Goal: Task Accomplishment & Management: Complete application form

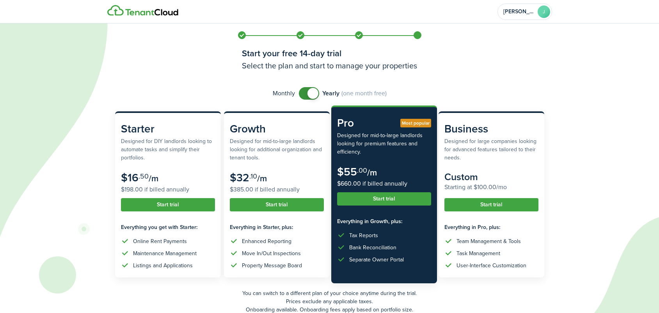
click at [305, 94] on span at bounding box center [309, 93] width 8 height 12
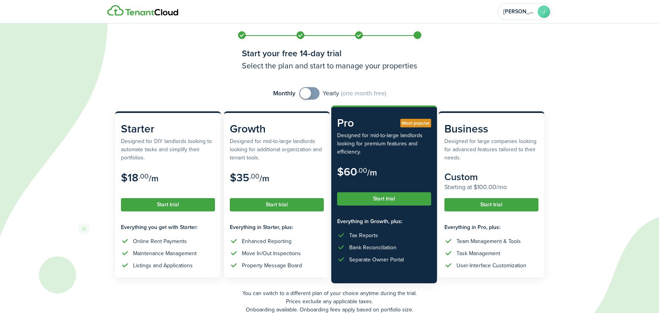
checkbox input "true"
click at [313, 91] on span at bounding box center [310, 93] width 8 height 12
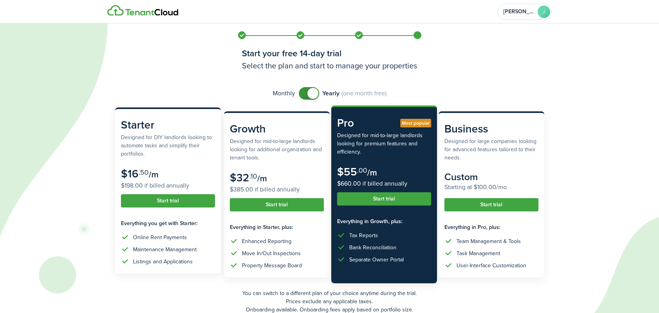
click at [185, 203] on button "Start trial" at bounding box center [168, 200] width 94 height 13
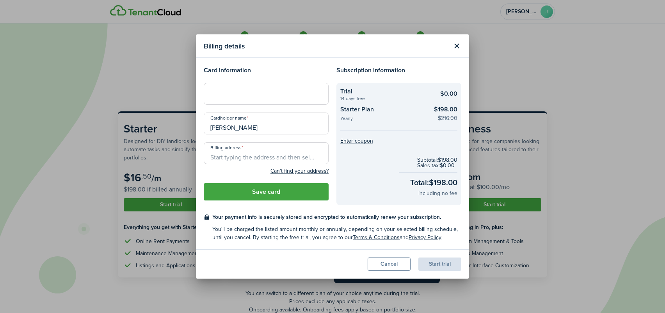
click at [226, 174] on div "Can't find your address?" at bounding box center [266, 170] width 125 height 9
click at [231, 98] on div at bounding box center [266, 94] width 125 height 22
click at [244, 155] on input "Billing address" at bounding box center [266, 153] width 125 height 22
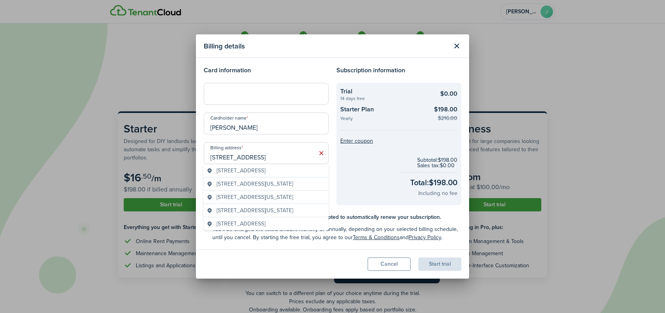
click at [265, 171] on span "[STREET_ADDRESS]" at bounding box center [241, 170] width 49 height 8
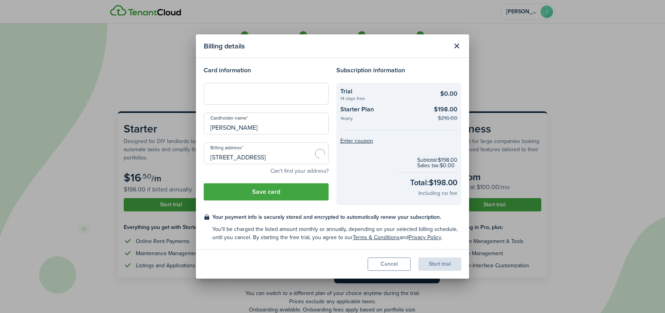
type input "[STREET_ADDRESS]"
click at [305, 194] on button "Save card" at bounding box center [266, 191] width 125 height 17
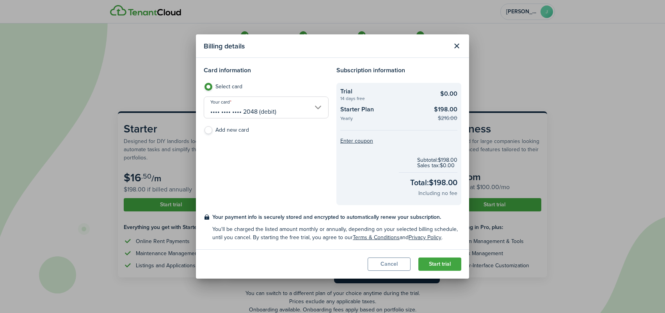
click at [436, 263] on button "Start trial" at bounding box center [439, 263] width 43 height 13
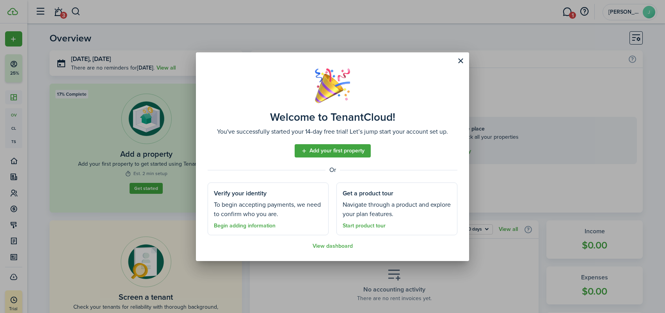
click at [340, 152] on link "Add your first property" at bounding box center [333, 150] width 76 height 13
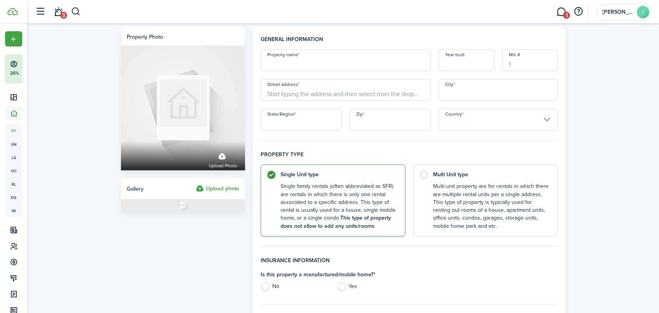
click at [302, 68] on input "Property name" at bounding box center [346, 60] width 170 height 22
type input "13 Yearling"
click at [472, 94] on input "City" at bounding box center [498, 90] width 119 height 22
type input "Bellingham"
type input "13 Yearling Pl"
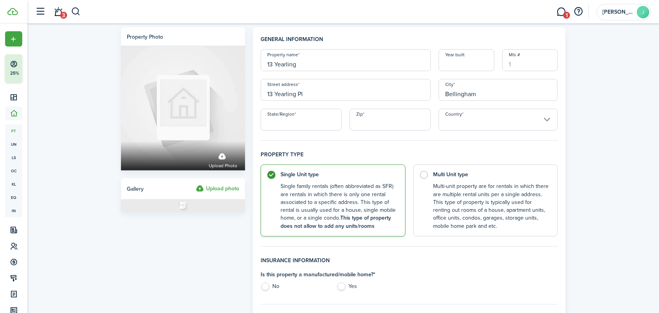
type input "[US_STATE]"
type input "98229"
type input "[GEOGRAPHIC_DATA]"
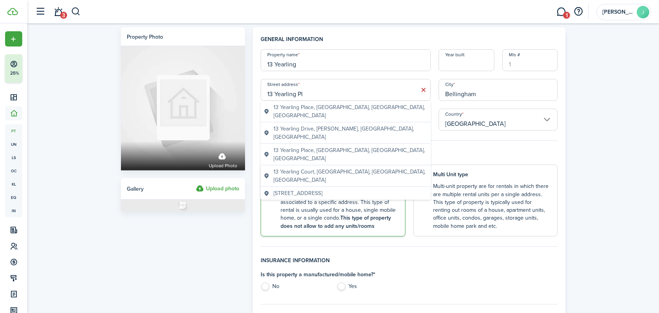
click at [379, 108] on geo-item "13 Yearling Place, [GEOGRAPHIC_DATA], [GEOGRAPHIC_DATA], [GEOGRAPHIC_DATA]" at bounding box center [346, 111] width 164 height 16
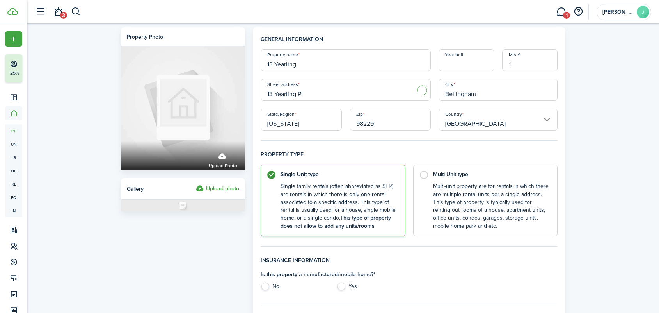
type input "WA"
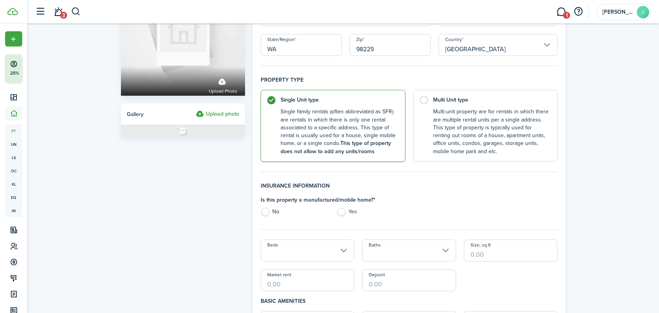
scroll to position [78, 0]
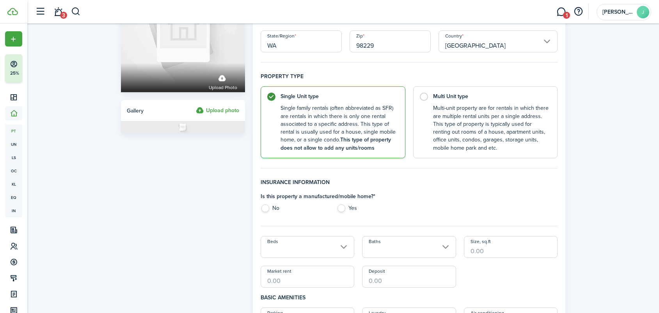
click at [265, 206] on label "No" at bounding box center [295, 210] width 68 height 12
radio input "true"
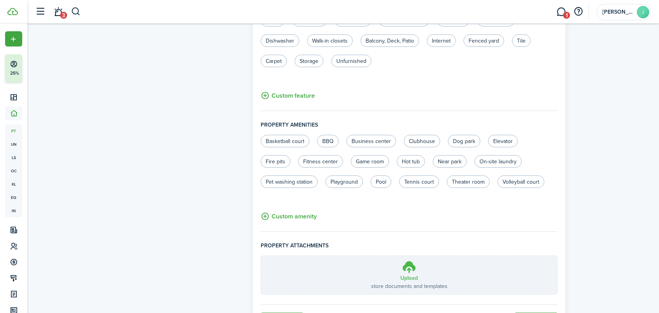
scroll to position [462, 0]
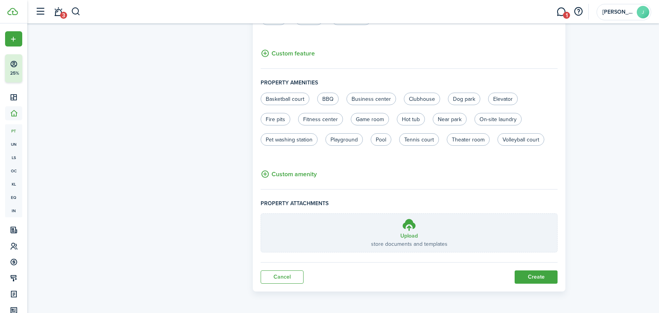
click at [546, 274] on button "Create" at bounding box center [536, 276] width 43 height 13
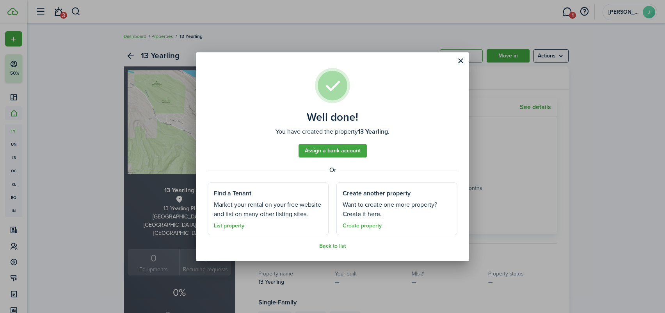
click at [335, 147] on link "Assign a bank account" at bounding box center [333, 150] width 68 height 13
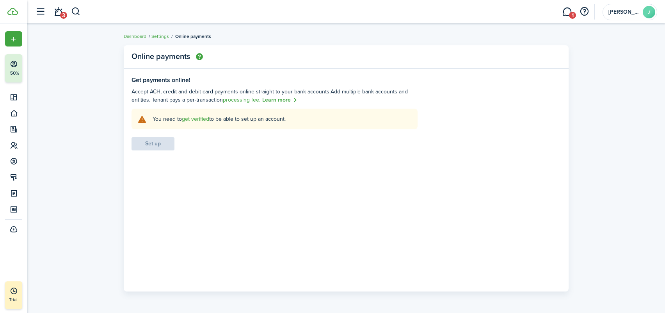
click at [196, 119] on link "get verified" at bounding box center [195, 119] width 27 height 8
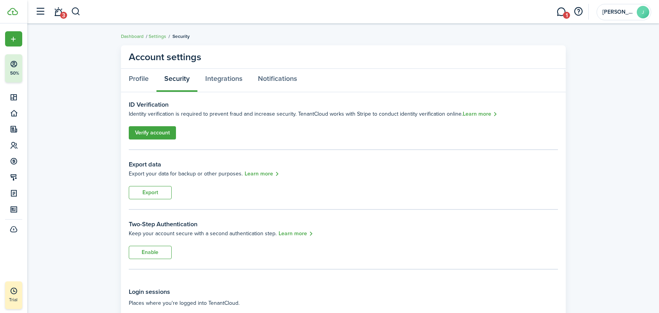
click at [153, 131] on link "Verify account" at bounding box center [152, 132] width 47 height 13
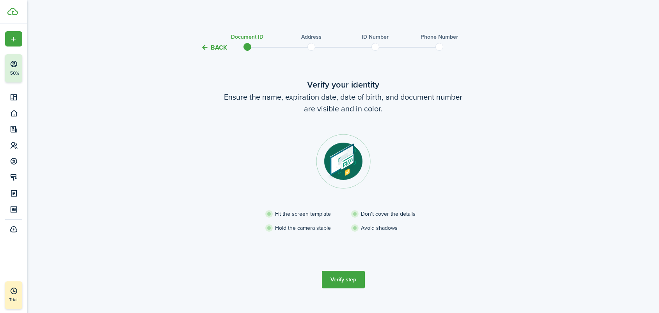
click at [349, 274] on button "Verify step" at bounding box center [343, 279] width 43 height 18
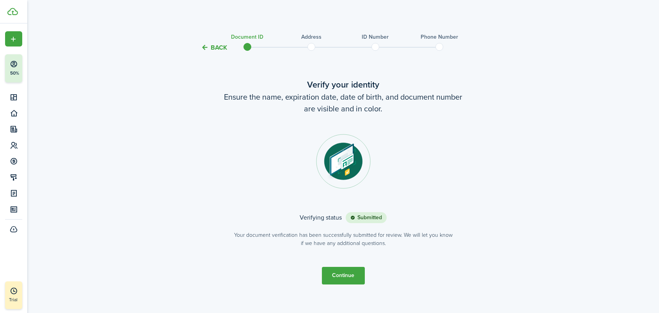
click at [348, 275] on button "Continue" at bounding box center [343, 276] width 43 height 18
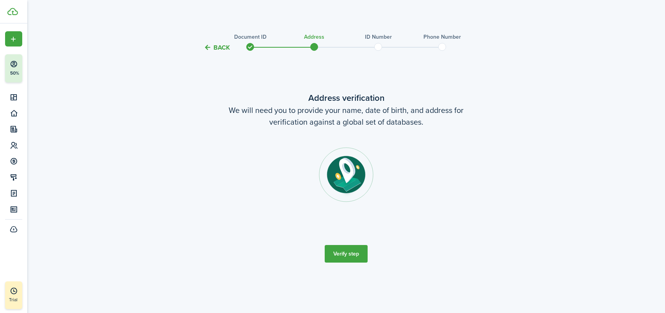
click at [352, 254] on button "Verify step" at bounding box center [346, 254] width 43 height 18
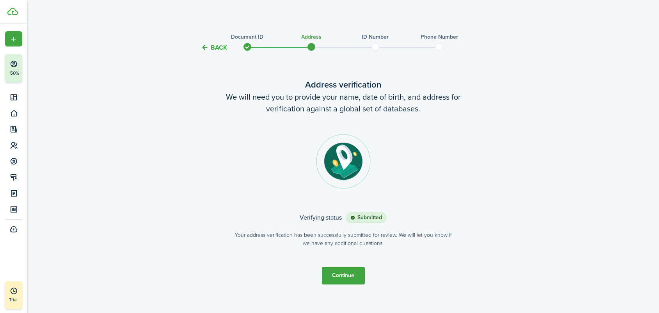
click at [333, 278] on button "Continue" at bounding box center [343, 276] width 43 height 18
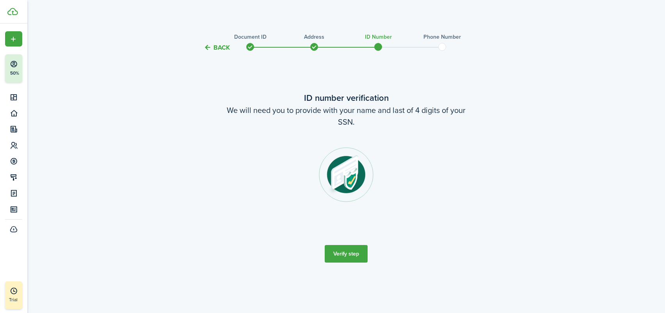
click at [339, 252] on button "Verify step" at bounding box center [346, 254] width 43 height 18
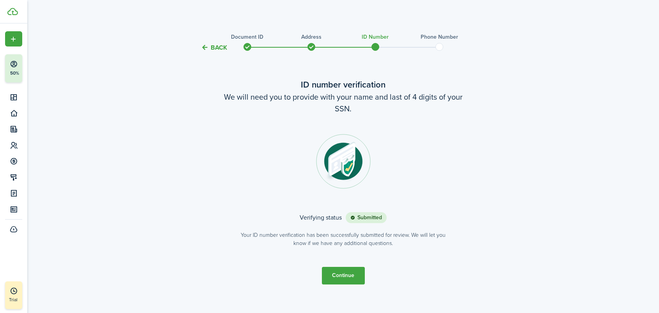
click at [346, 274] on button "Continue" at bounding box center [343, 276] width 43 height 18
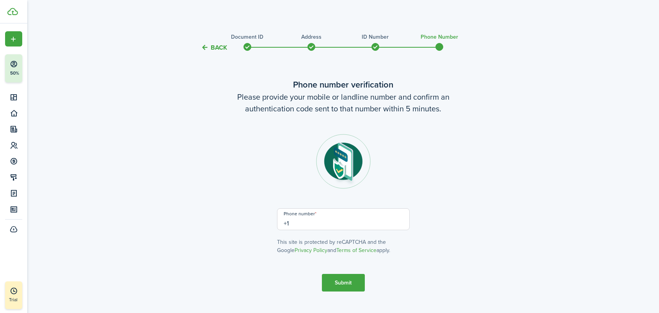
click at [315, 224] on input "+1" at bounding box center [343, 219] width 133 height 22
type input "[PHONE_NUMBER]"
click at [343, 284] on button "Submit" at bounding box center [343, 283] width 43 height 18
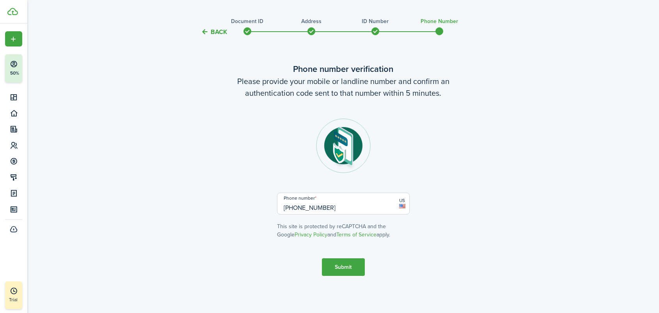
scroll to position [16, 0]
click at [337, 266] on button "Submit" at bounding box center [343, 267] width 43 height 18
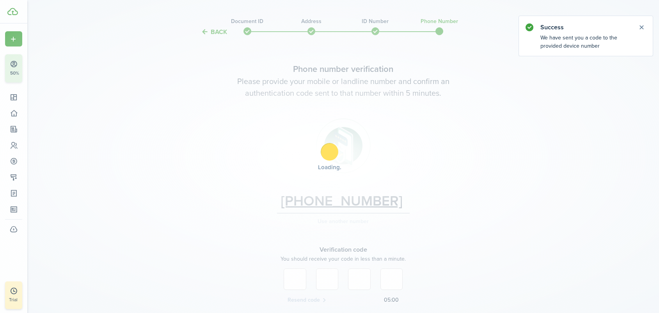
scroll to position [81, 0]
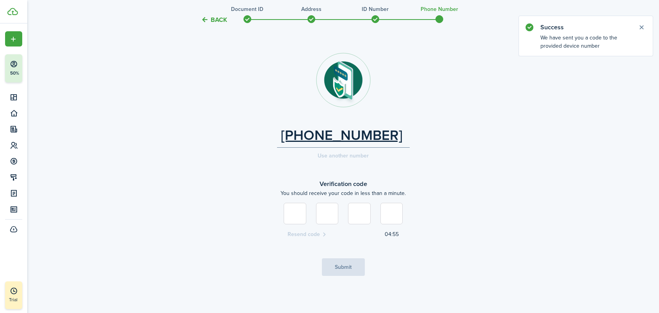
type input "8"
type input "5"
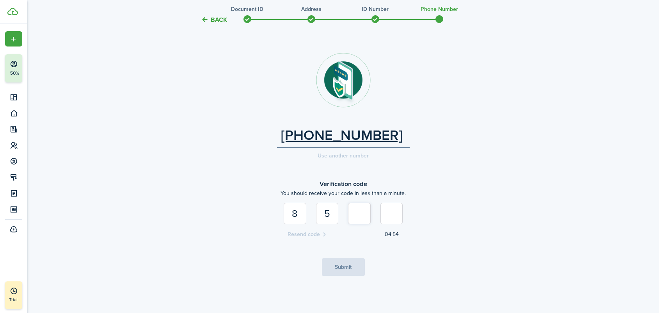
type input "7"
type input "6"
click at [350, 265] on button "Submit" at bounding box center [343, 267] width 43 height 18
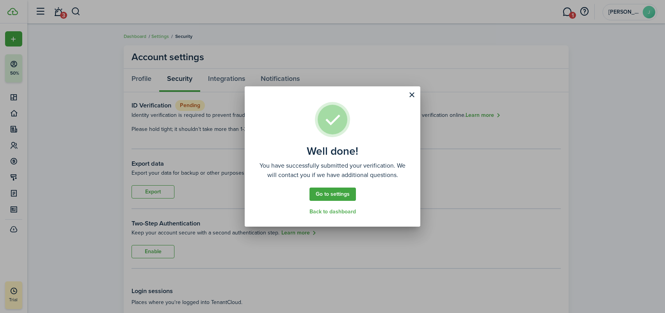
click at [411, 96] on button "Close modal" at bounding box center [411, 94] width 13 height 13
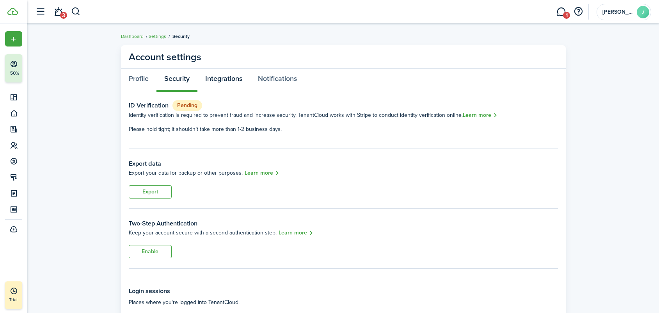
click at [229, 78] on link "Integrations" at bounding box center [223, 80] width 53 height 23
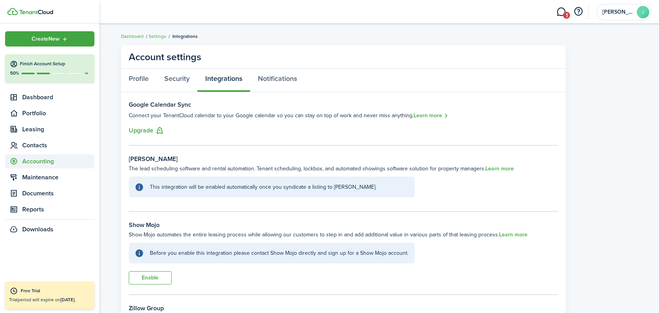
click at [43, 160] on span "Accounting" at bounding box center [58, 161] width 72 height 9
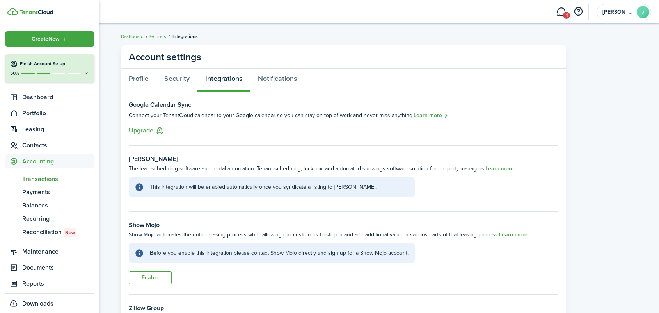
click at [49, 180] on span "Transactions" at bounding box center [58, 178] width 72 height 9
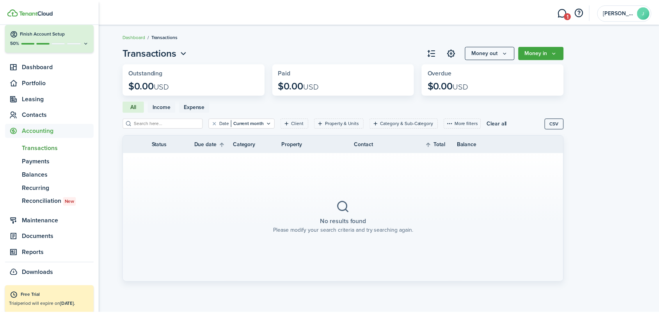
scroll to position [36, 0]
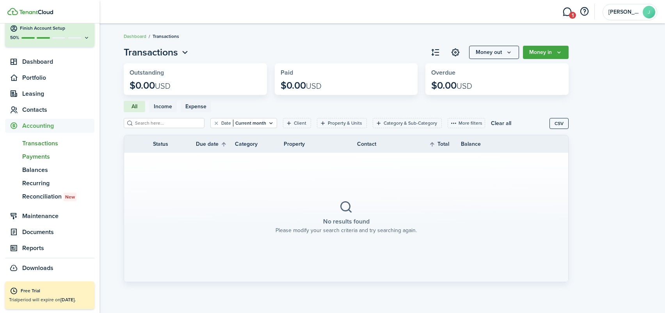
click at [41, 155] on span "Payments" at bounding box center [58, 156] width 72 height 9
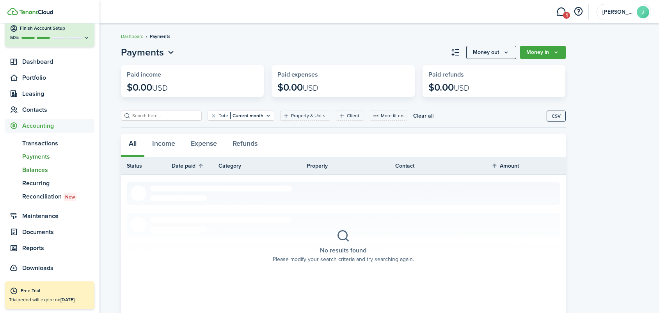
click at [39, 171] on span "Balances" at bounding box center [58, 169] width 72 height 9
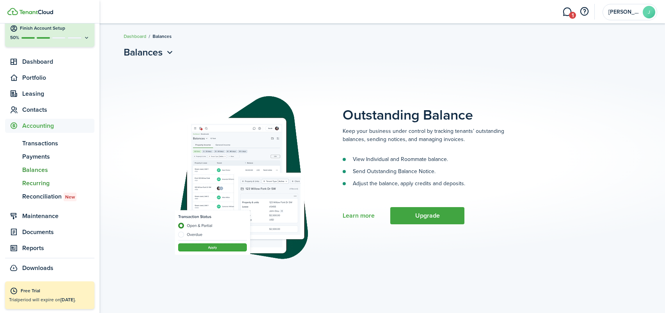
click at [37, 183] on span "Recurring" at bounding box center [58, 182] width 72 height 9
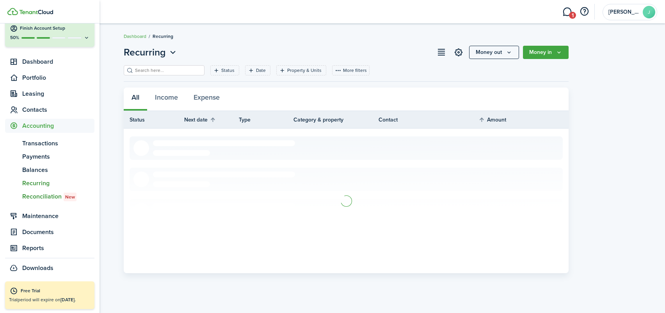
click at [41, 197] on span "Reconciliation New" at bounding box center [58, 196] width 72 height 9
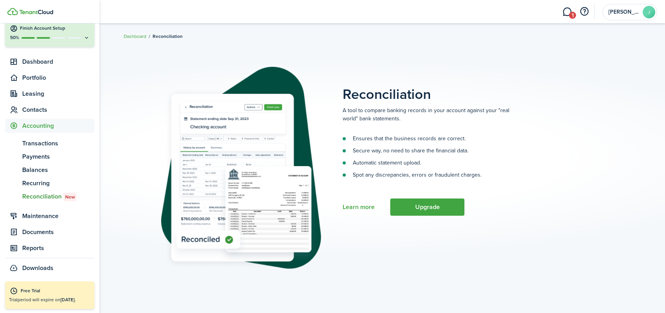
click at [84, 39] on icon at bounding box center [87, 38] width 6 height 6
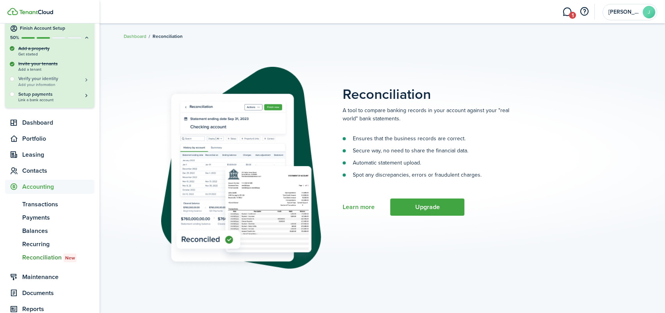
click at [52, 80] on h5 "Verify your identity" at bounding box center [53, 78] width 71 height 7
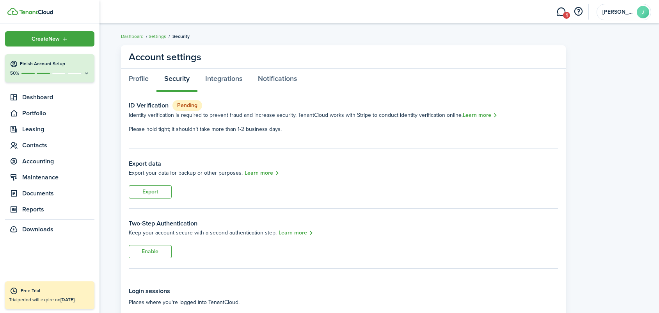
click at [85, 72] on icon at bounding box center [87, 73] width 6 height 6
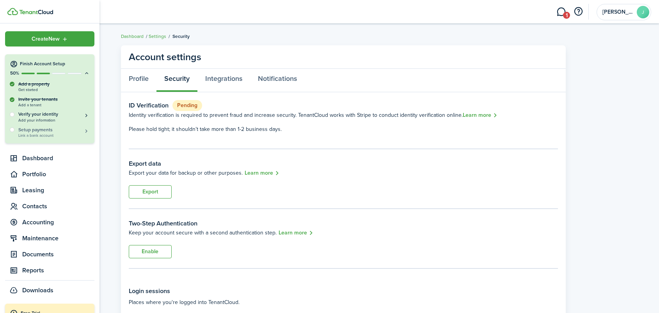
click at [76, 130] on h5 "Setup payments" at bounding box center [53, 129] width 71 height 7
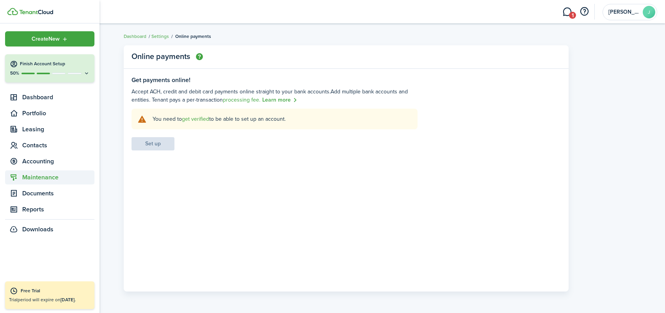
click at [50, 176] on span "Maintenance" at bounding box center [58, 177] width 72 height 9
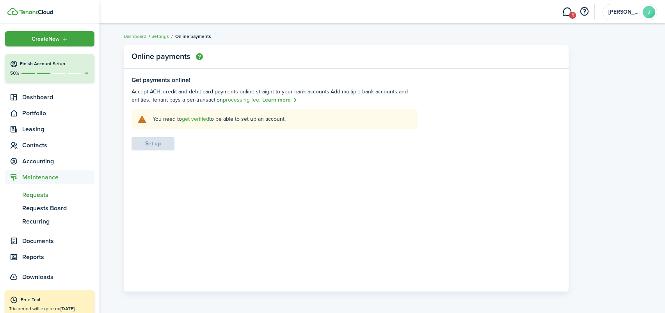
click at [46, 194] on span "Requests" at bounding box center [58, 194] width 72 height 9
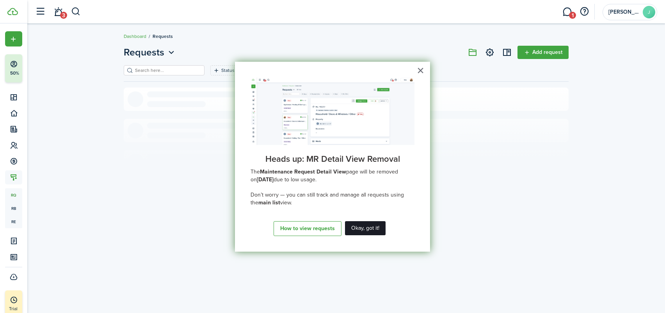
click at [364, 227] on button "Okay, got it!" at bounding box center [365, 228] width 41 height 14
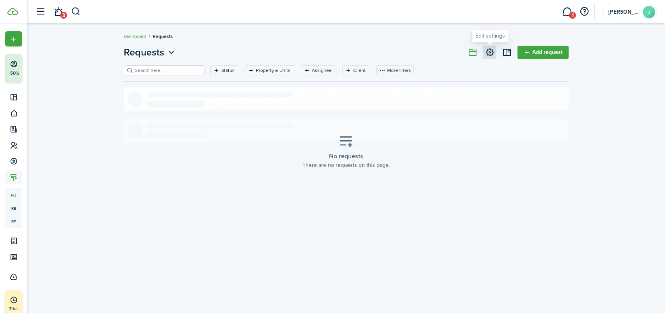
click at [490, 53] on link at bounding box center [489, 52] width 13 height 13
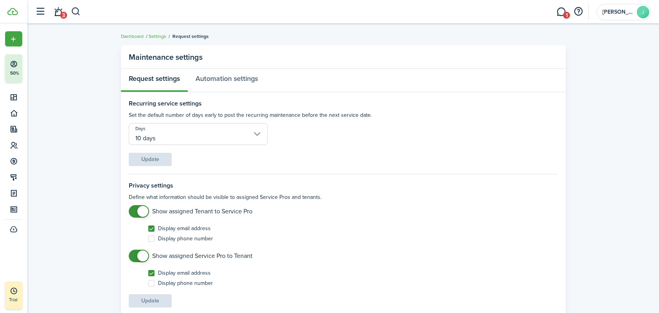
click at [60, 13] on span "3" at bounding box center [63, 15] width 7 height 7
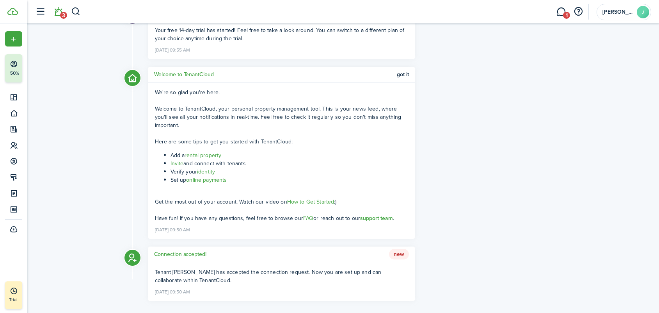
scroll to position [78, 0]
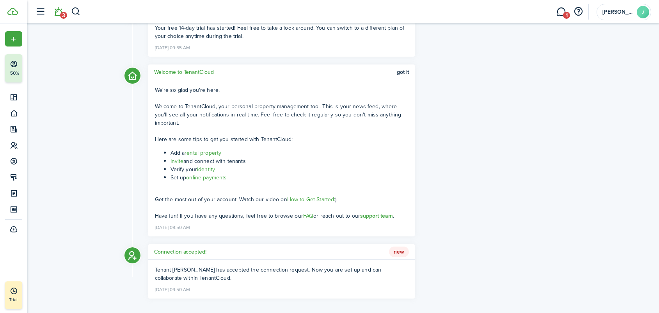
click at [174, 160] on link "Invite" at bounding box center [177, 161] width 13 height 8
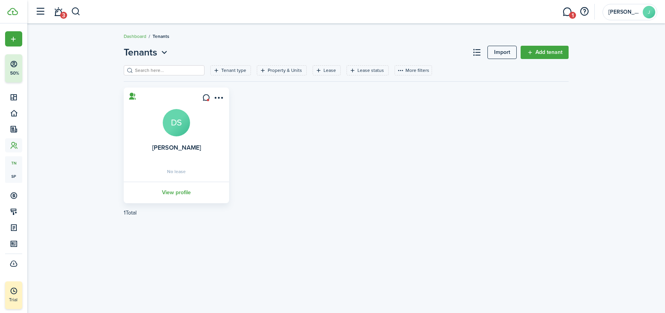
click at [179, 194] on link "View profile" at bounding box center [177, 191] width 108 height 21
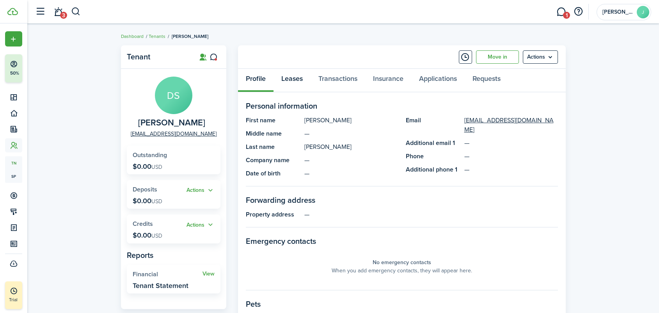
click at [297, 79] on link "Leases" at bounding box center [292, 80] width 37 height 23
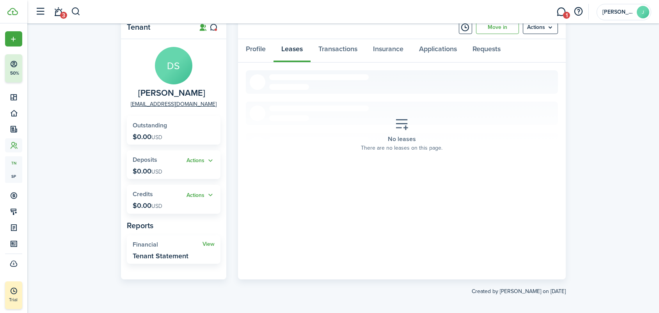
scroll to position [34, 0]
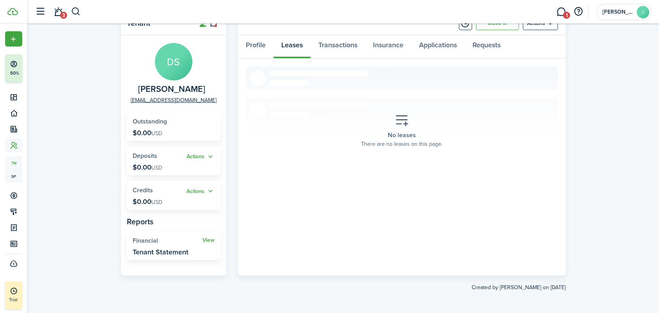
click at [197, 157] on button "Actions" at bounding box center [201, 156] width 28 height 9
click at [167, 144] on panel-main-body "DS [PERSON_NAME] [EMAIL_ADDRESS][DOMAIN_NAME] Outstanding $0.00 USD Actions Dep…" at bounding box center [173, 155] width 105 height 240
click at [340, 39] on link "Transactions" at bounding box center [338, 46] width 55 height 23
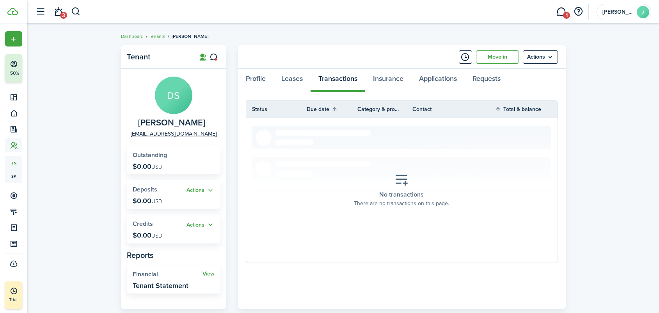
click at [487, 56] on link "Move in" at bounding box center [497, 56] width 43 height 13
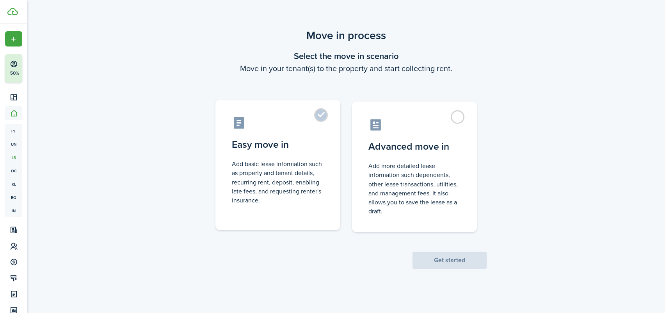
click at [320, 115] on label "Easy move in Add basic lease information such as property and tenant details, r…" at bounding box center [277, 165] width 125 height 130
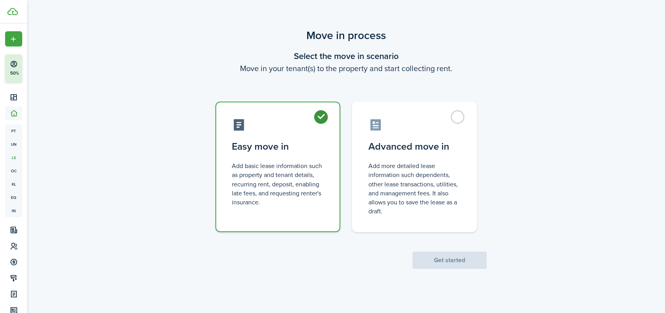
radio input "true"
click at [431, 263] on button "Get started" at bounding box center [450, 259] width 74 height 17
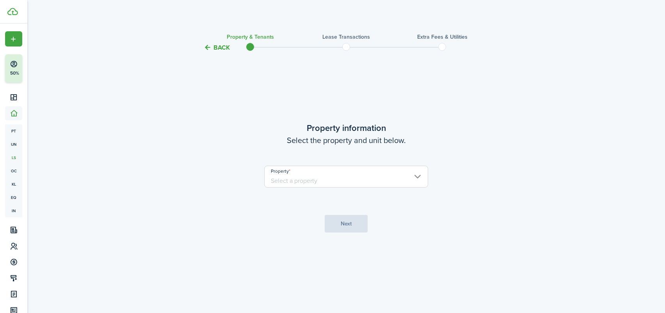
click at [326, 177] on input "Property" at bounding box center [346, 176] width 164 height 22
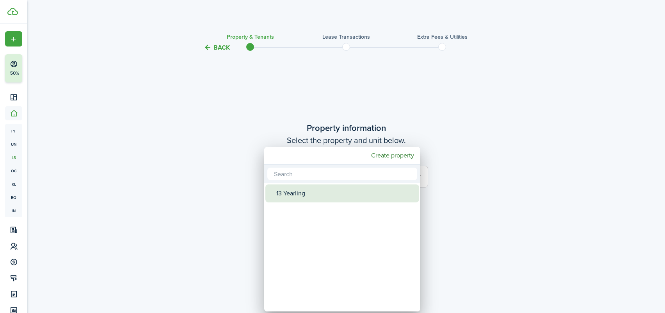
click at [316, 193] on div "13 Yearling" at bounding box center [345, 193] width 138 height 18
type input "13 Yearling"
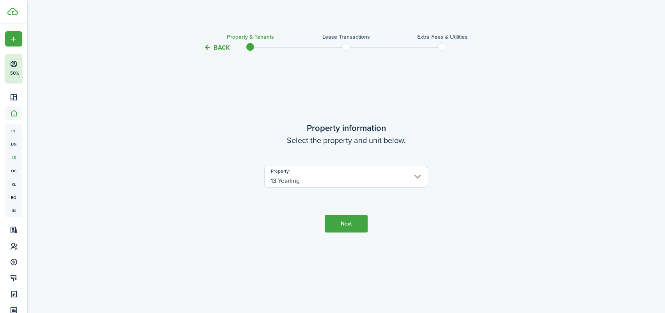
click at [352, 223] on button "Next" at bounding box center [346, 224] width 43 height 18
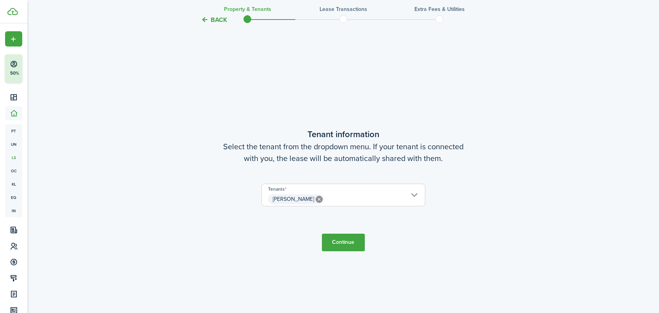
scroll to position [260, 0]
click at [355, 239] on button "Continue" at bounding box center [343, 240] width 43 height 18
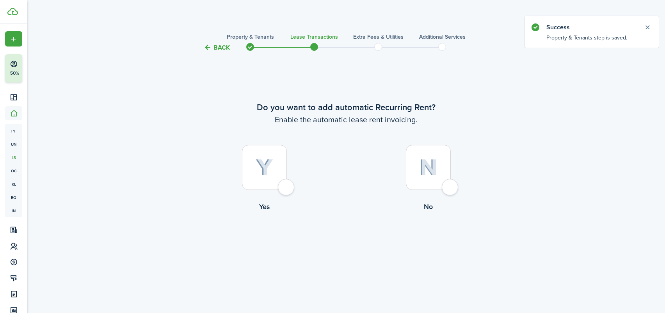
click at [272, 162] on img at bounding box center [265, 167] width 18 height 17
radio input "true"
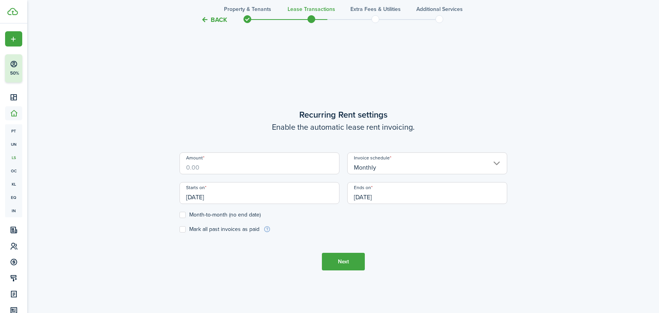
scroll to position [260, 0]
click at [269, 165] on input "Amount" at bounding box center [260, 161] width 160 height 22
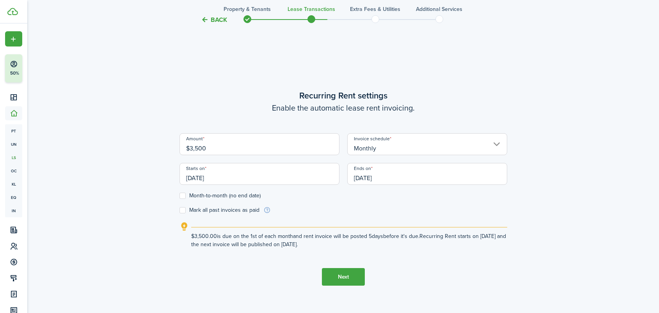
click at [272, 182] on input "[DATE]" at bounding box center [260, 174] width 160 height 22
type input "$3,500.00"
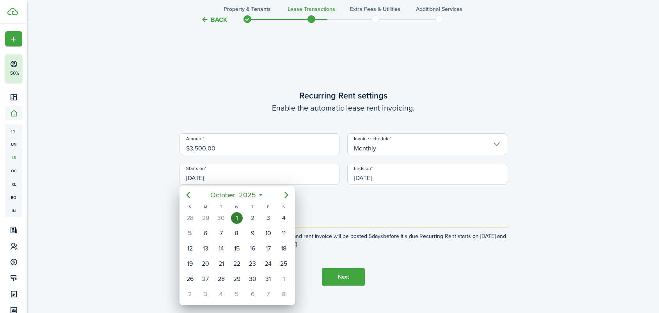
click at [330, 206] on div at bounding box center [330, 157] width 784 height 438
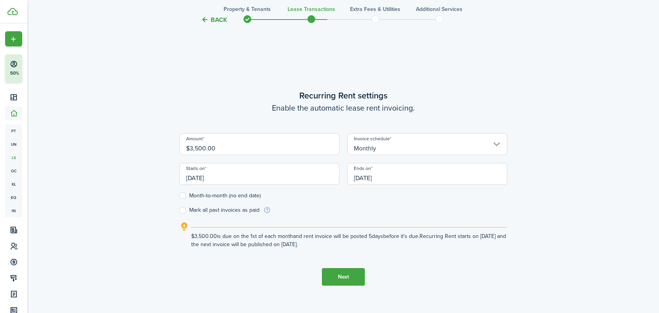
click at [270, 176] on input "[DATE]" at bounding box center [260, 174] width 160 height 22
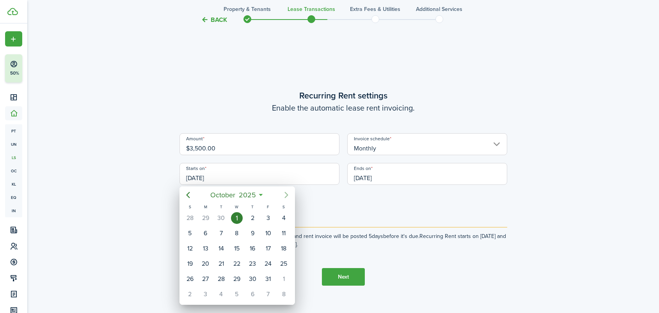
click at [287, 193] on icon "Next page" at bounding box center [286, 194] width 9 height 9
click at [284, 216] on div "1" at bounding box center [284, 218] width 12 height 12
type input "[DATE]"
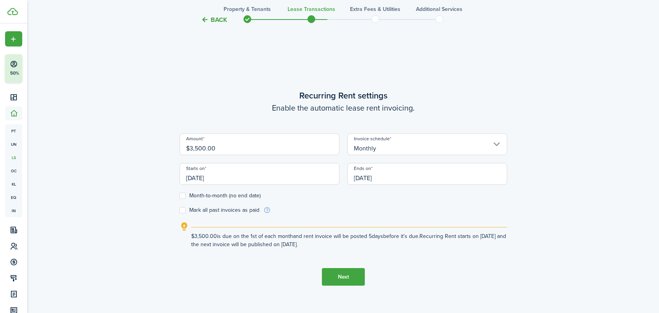
click at [391, 181] on input "[DATE]" at bounding box center [427, 174] width 160 height 22
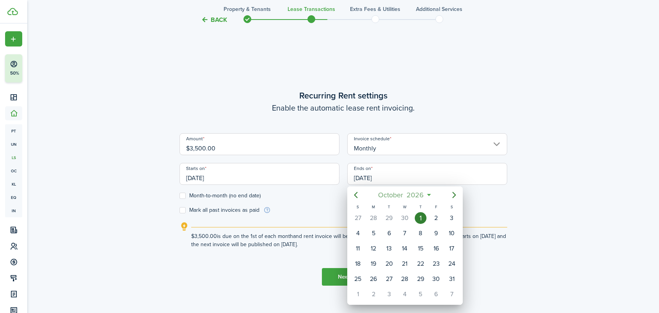
click at [425, 196] on mbsc-button "[DATE]" at bounding box center [400, 195] width 55 height 14
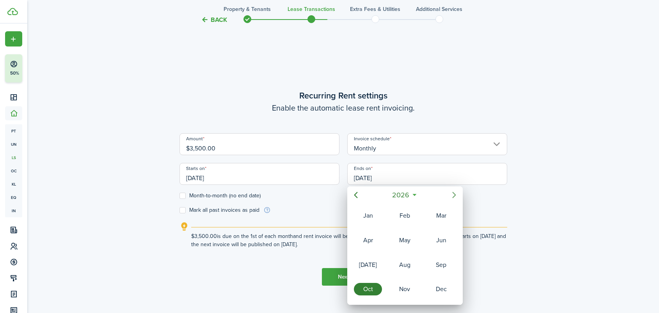
click at [456, 195] on icon "Next page" at bounding box center [454, 194] width 9 height 9
click at [410, 267] on div "Aug" at bounding box center [405, 264] width 28 height 12
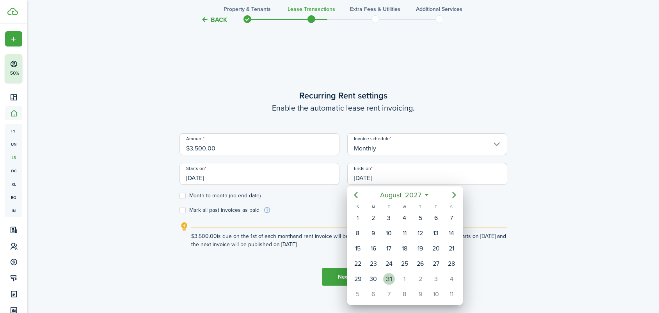
click at [388, 277] on div "31" at bounding box center [389, 279] width 12 height 12
type input "[DATE]"
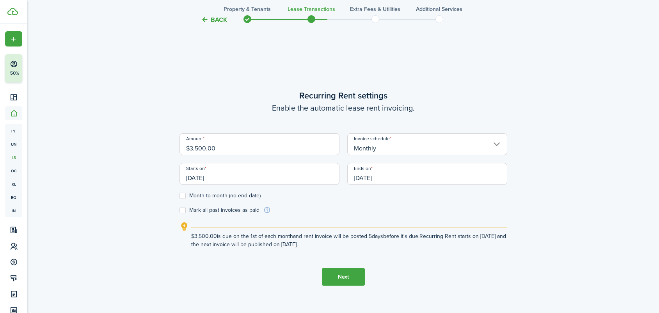
click at [341, 275] on button "Next" at bounding box center [343, 277] width 43 height 18
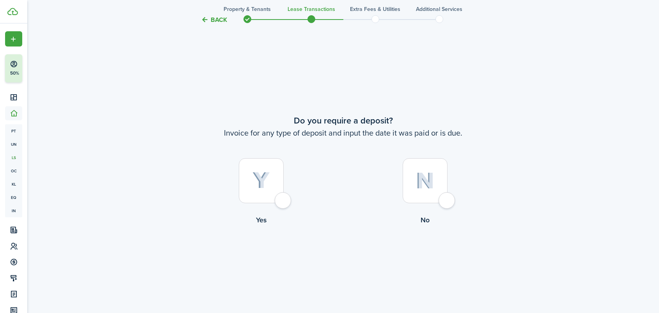
scroll to position [573, 0]
click at [262, 183] on img at bounding box center [262, 177] width 18 height 17
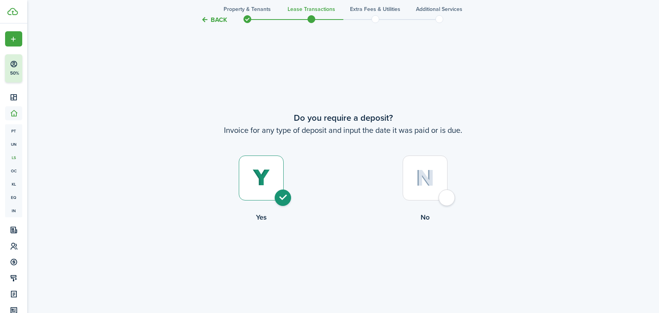
radio input "true"
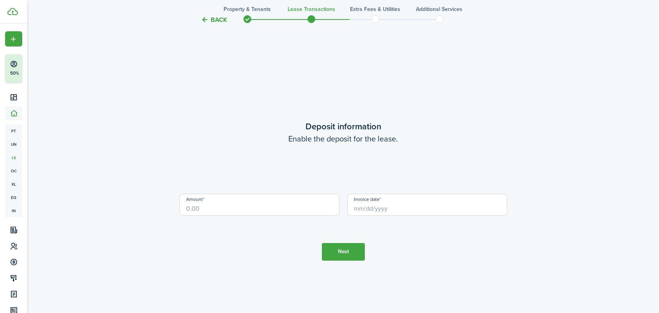
scroll to position [886, 0]
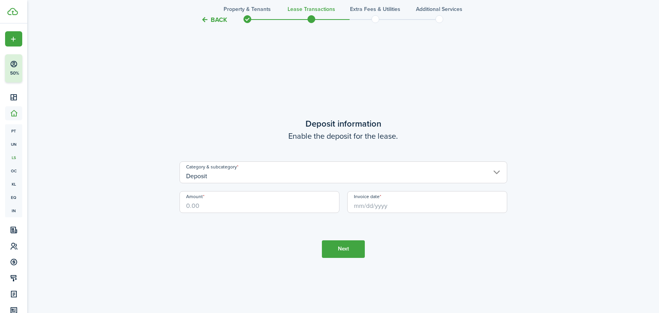
click at [297, 171] on input "Deposit" at bounding box center [344, 172] width 328 height 22
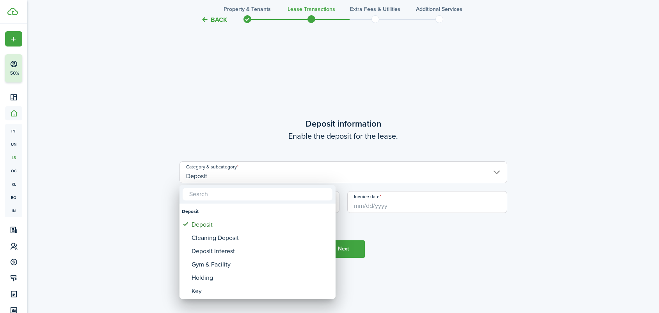
click at [158, 209] on div at bounding box center [330, 157] width 784 height 438
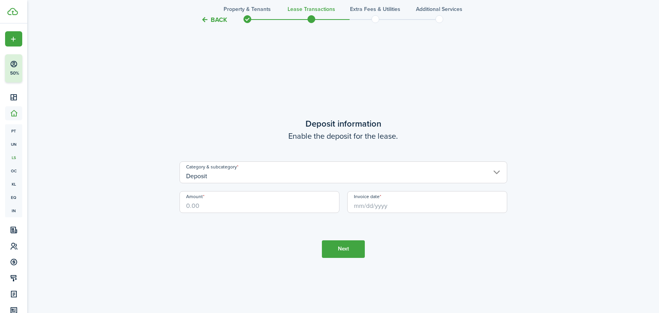
click at [223, 204] on input "Amount" at bounding box center [260, 202] width 160 height 22
click at [375, 210] on input "Invoice date" at bounding box center [427, 202] width 160 height 22
type input "$3,500.00"
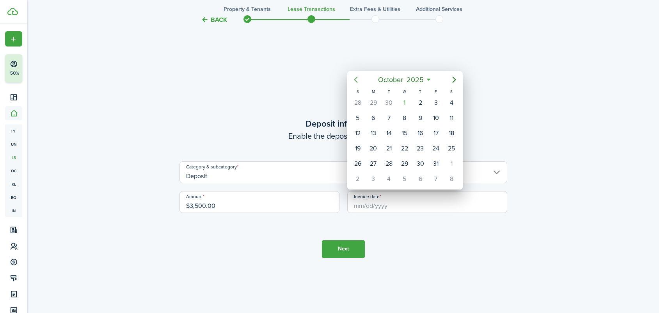
click at [357, 76] on icon "Previous page" at bounding box center [355, 79] width 9 height 9
click at [437, 100] on div "1" at bounding box center [436, 103] width 12 height 12
type input "[DATE]"
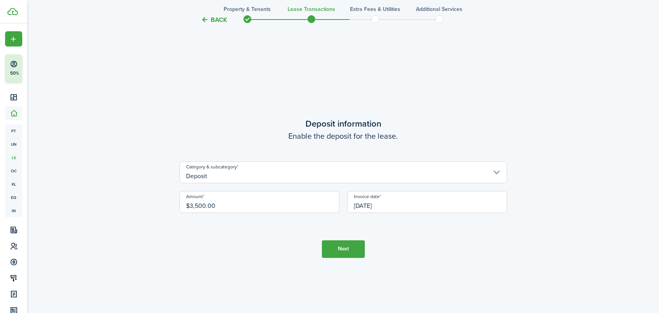
click at [344, 250] on button "Next" at bounding box center [343, 249] width 43 height 18
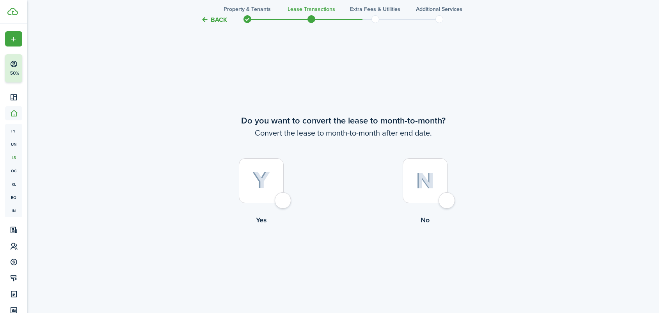
scroll to position [1198, 0]
click at [260, 179] on img at bounding box center [262, 177] width 18 height 17
radio input "true"
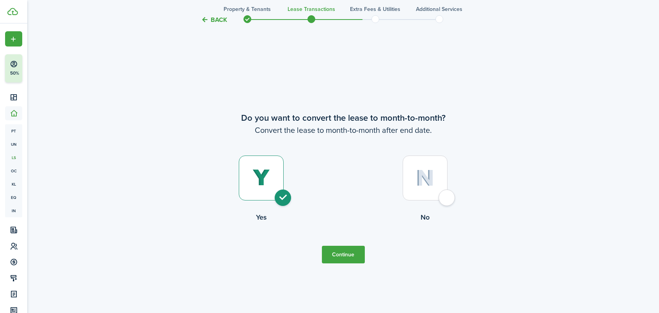
click at [346, 254] on button "Continue" at bounding box center [343, 254] width 43 height 18
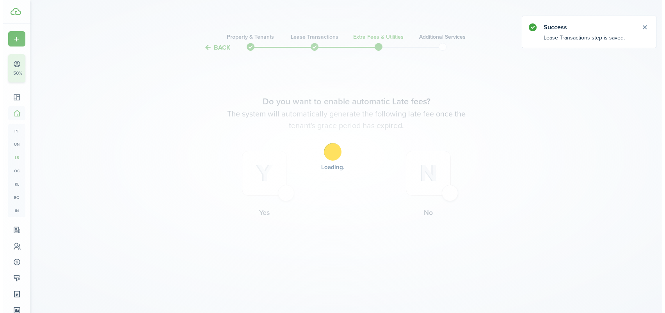
scroll to position [0, 0]
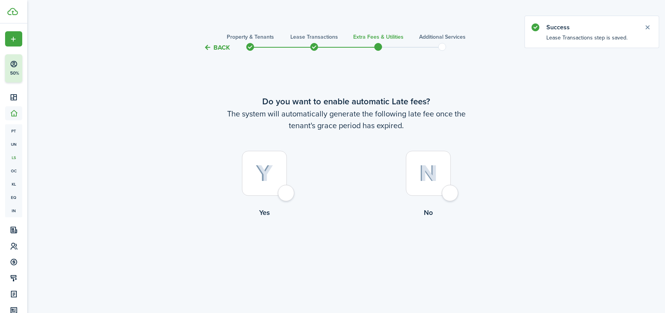
click at [269, 176] on img at bounding box center [265, 173] width 18 height 17
radio input "true"
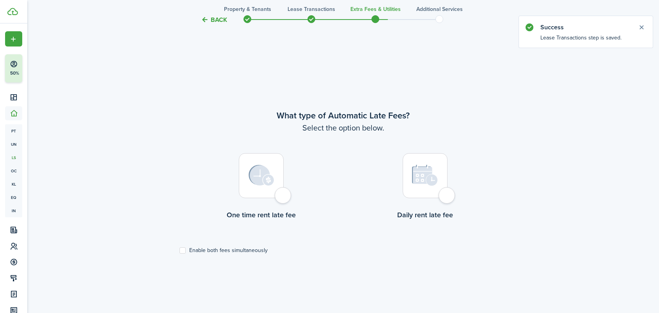
scroll to position [260, 0]
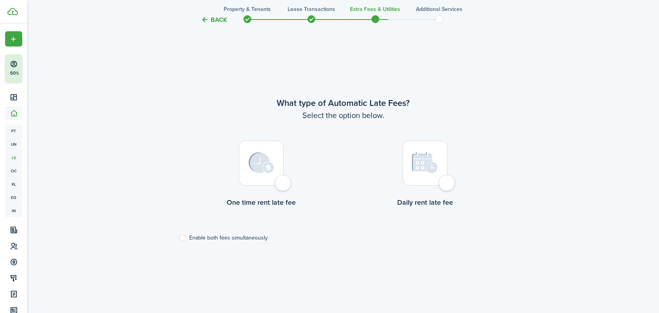
click at [227, 236] on label "Enable both fees simultaneously" at bounding box center [224, 238] width 88 height 6
click at [180, 238] on input "Enable both fees simultaneously" at bounding box center [179, 238] width 0 height 0
checkbox input "true"
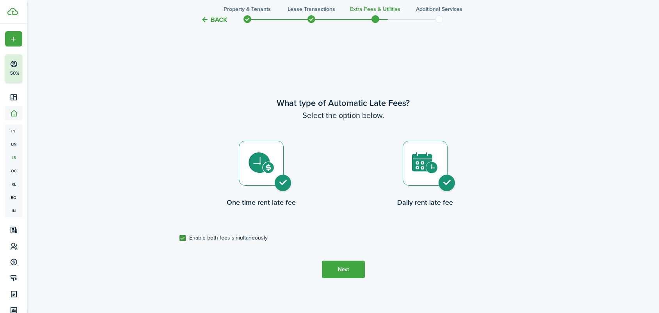
click at [349, 267] on button "Next" at bounding box center [343, 269] width 43 height 18
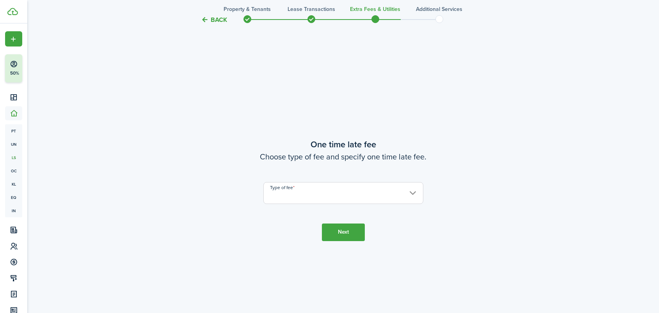
scroll to position [573, 0]
click at [350, 186] on input "Type of fee" at bounding box center [343, 191] width 160 height 22
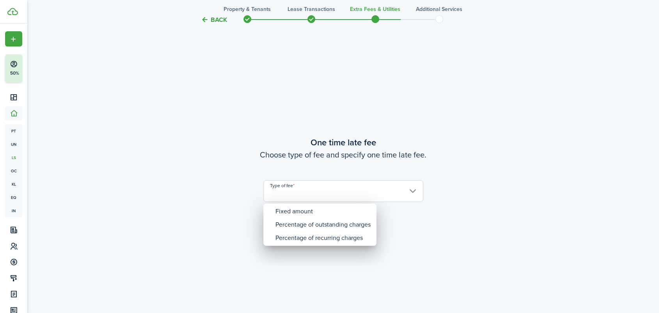
click at [417, 228] on div at bounding box center [330, 157] width 784 height 438
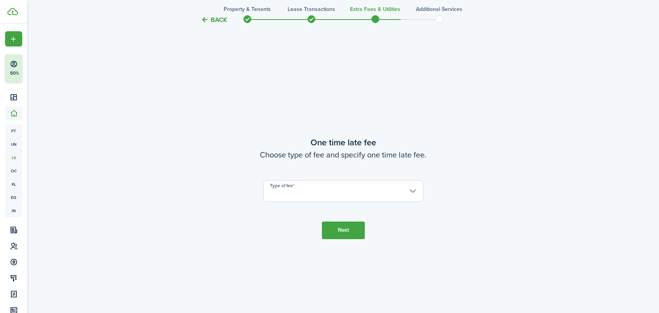
click at [309, 17] on span at bounding box center [312, 19] width 12 height 12
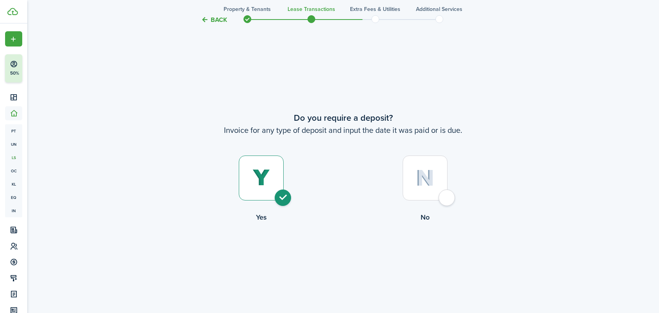
scroll to position [1198, 0]
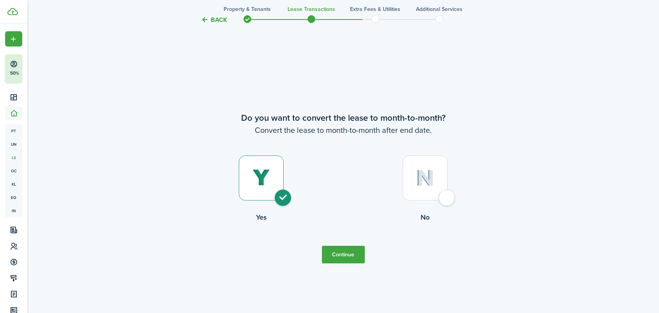
click at [308, 19] on span at bounding box center [312, 19] width 12 height 12
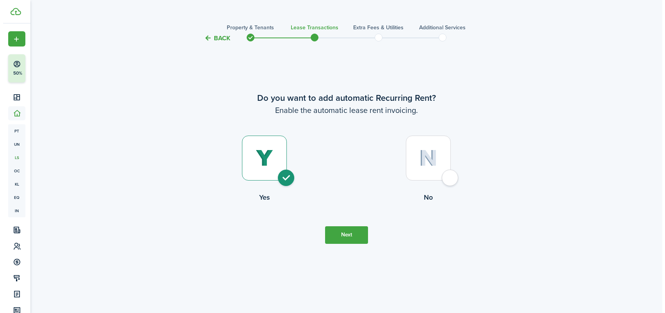
scroll to position [0, 0]
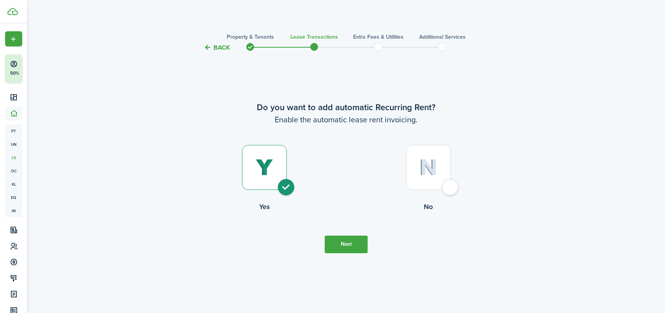
click at [354, 244] on button "Next" at bounding box center [346, 244] width 43 height 18
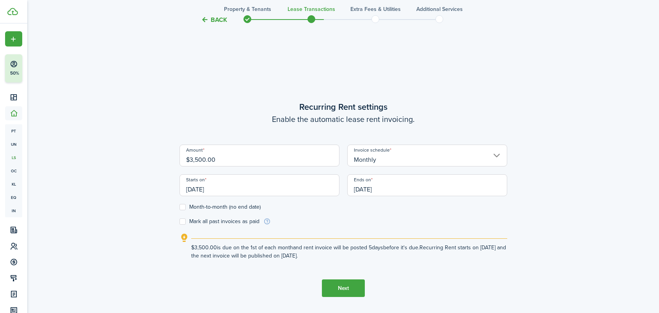
scroll to position [260, 0]
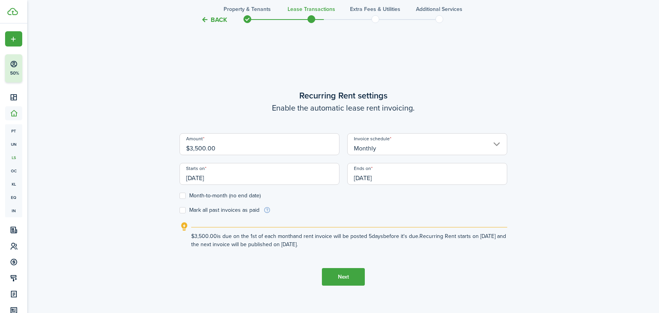
click at [354, 274] on button "Next" at bounding box center [343, 277] width 43 height 18
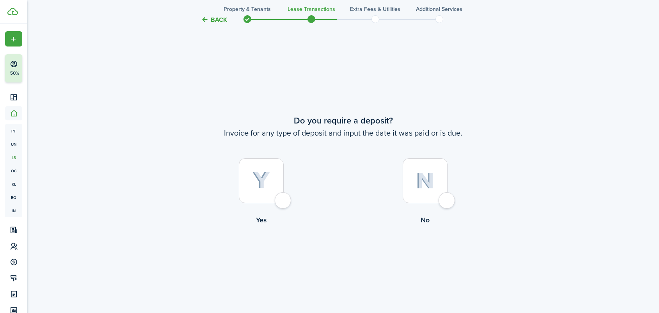
scroll to position [573, 0]
click at [417, 182] on img at bounding box center [425, 177] width 18 height 17
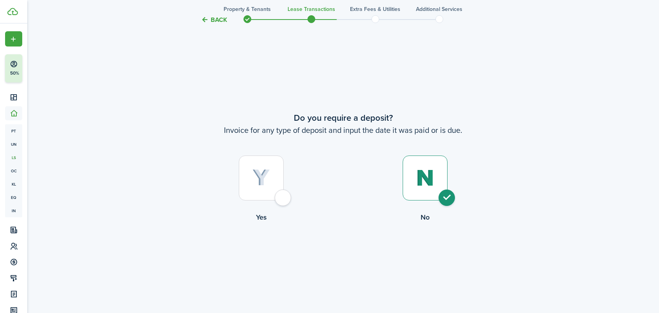
radio input "true"
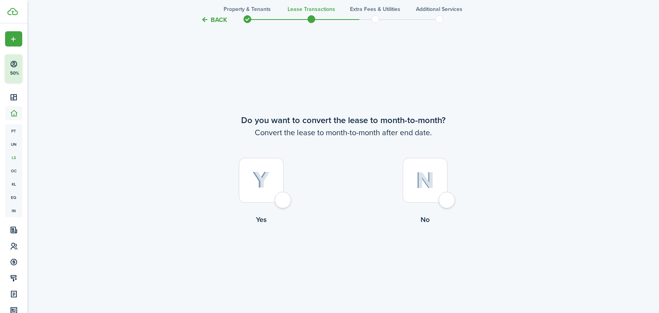
scroll to position [886, 0]
click at [264, 189] on div at bounding box center [261, 177] width 45 height 45
radio input "true"
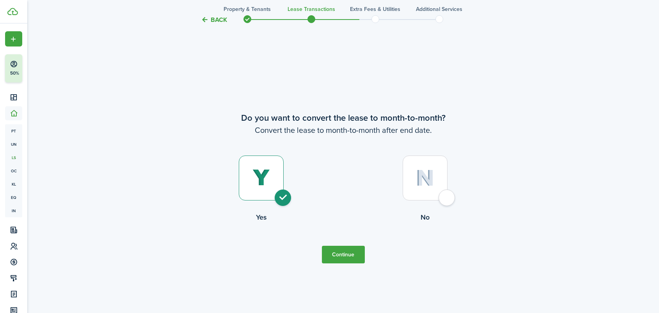
click at [348, 254] on button "Continue" at bounding box center [343, 254] width 43 height 18
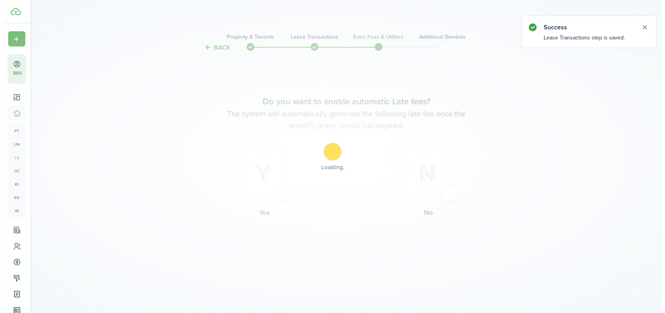
scroll to position [0, 0]
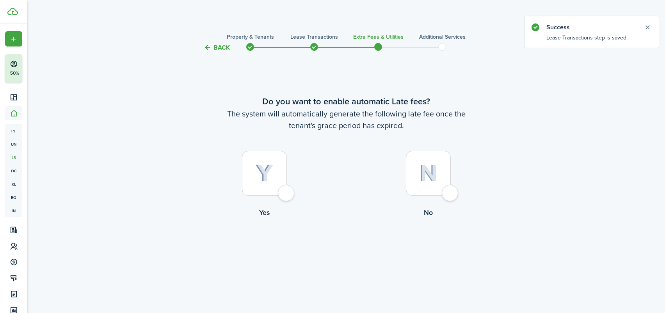
click at [420, 165] on div at bounding box center [428, 173] width 45 height 45
radio input "true"
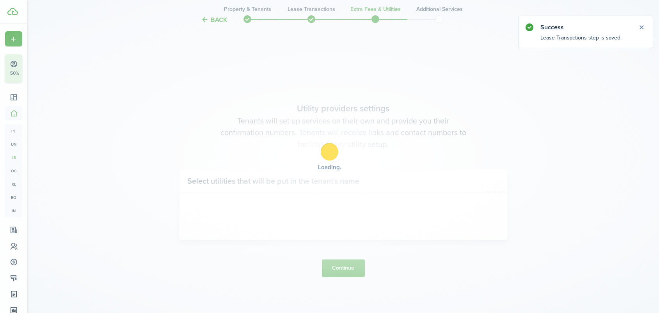
scroll to position [260, 0]
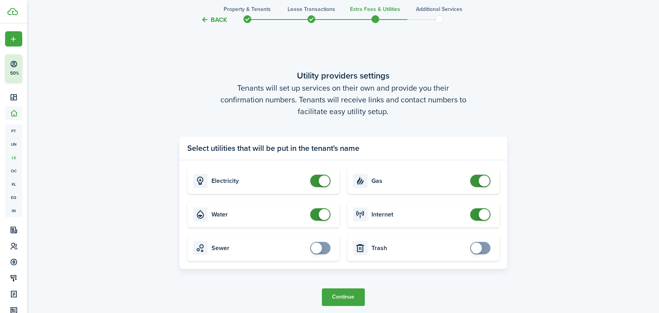
checkbox input "false"
click at [318, 180] on span at bounding box center [321, 180] width 8 height 12
checkbox input "false"
click at [320, 214] on span at bounding box center [324, 214] width 11 height 11
checkbox input "false"
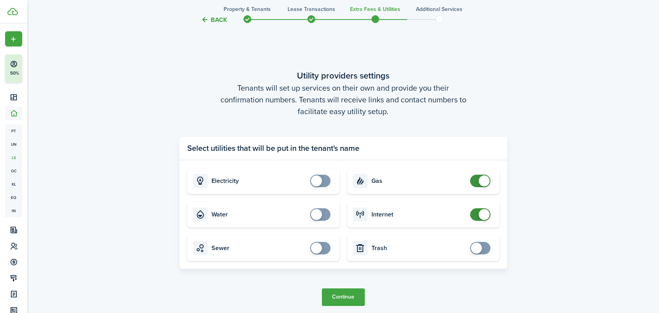
click at [477, 176] on span at bounding box center [481, 180] width 8 height 12
click at [479, 214] on span at bounding box center [484, 214] width 11 height 11
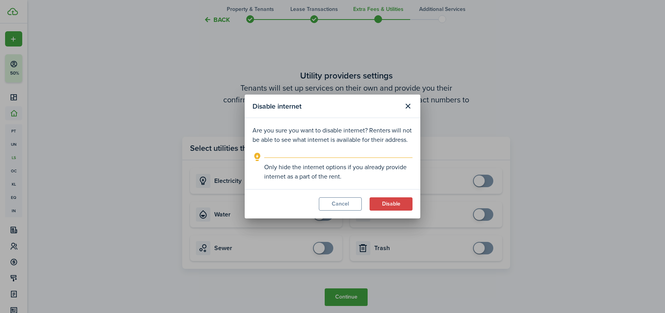
click at [409, 107] on button "Close modal" at bounding box center [407, 106] width 13 height 13
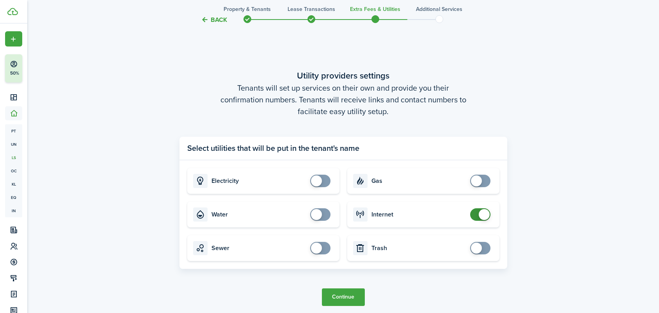
checkbox input "false"
click at [477, 215] on span at bounding box center [481, 214] width 8 height 12
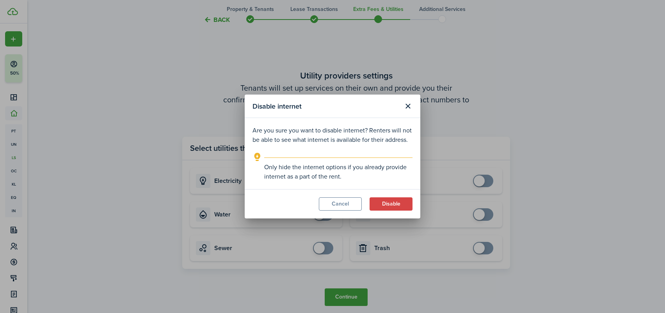
click at [384, 203] on button "Disable" at bounding box center [391, 203] width 43 height 13
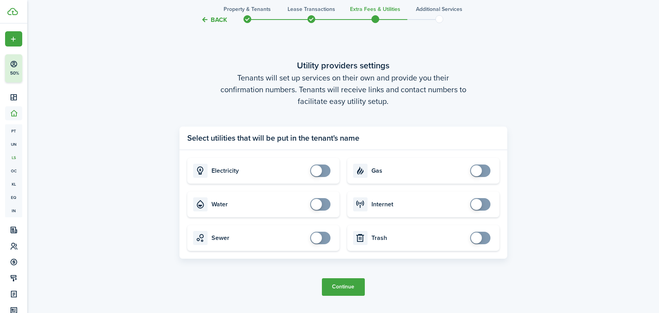
scroll to position [299, 0]
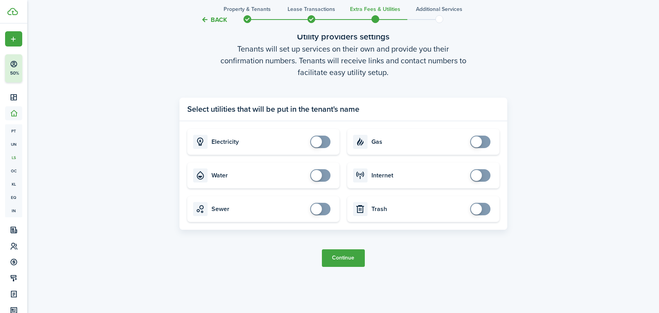
click at [350, 255] on button "Continue" at bounding box center [343, 258] width 43 height 18
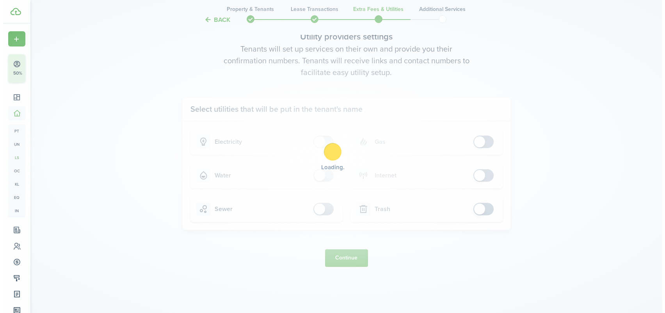
scroll to position [0, 0]
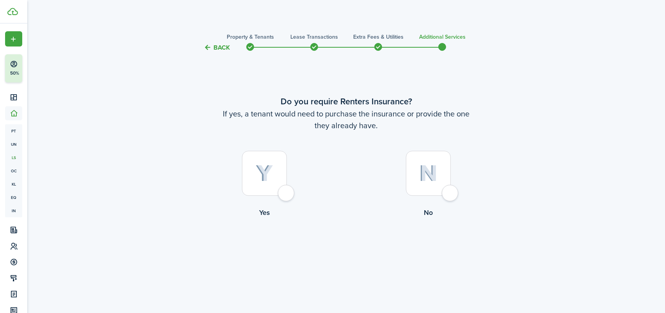
click at [278, 174] on div at bounding box center [264, 173] width 45 height 45
radio input "true"
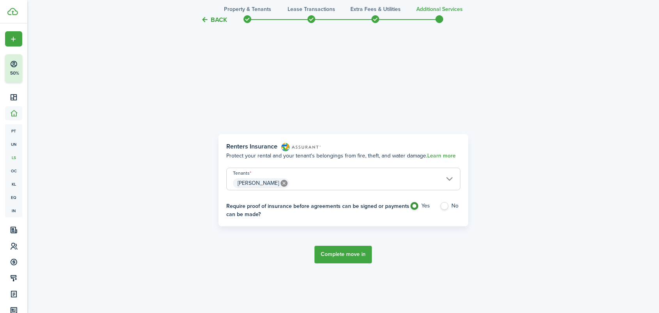
scroll to position [260, 0]
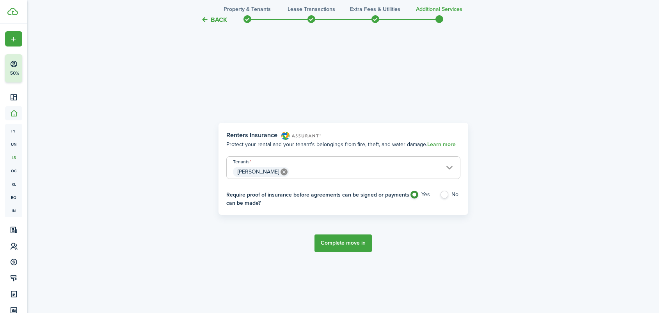
click at [445, 195] on label "No" at bounding box center [450, 196] width 21 height 12
radio input "false"
radio input "true"
click at [364, 247] on button "Complete move in" at bounding box center [343, 243] width 57 height 18
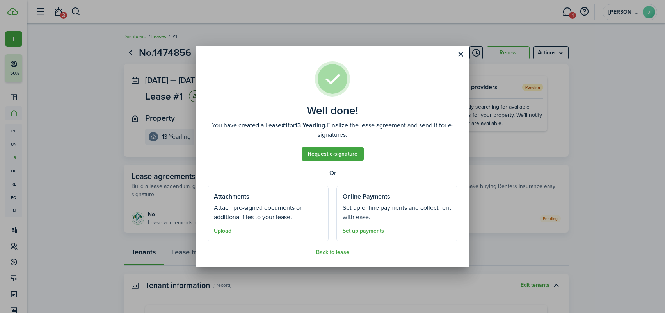
click at [372, 229] on link "Set up payments" at bounding box center [363, 231] width 41 height 6
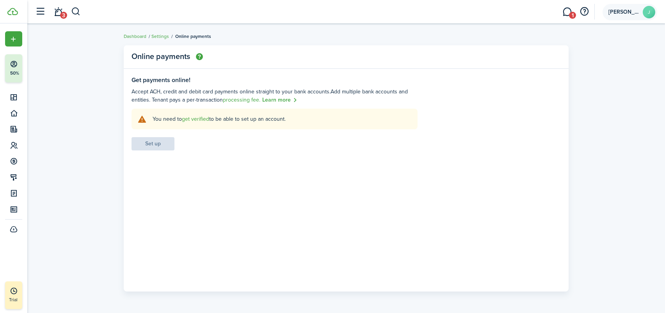
click at [626, 12] on span "[PERSON_NAME]" at bounding box center [623, 11] width 31 height 5
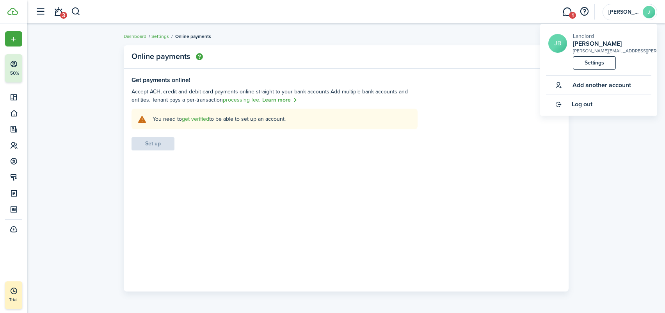
click at [595, 64] on link "Settings" at bounding box center [594, 62] width 43 height 13
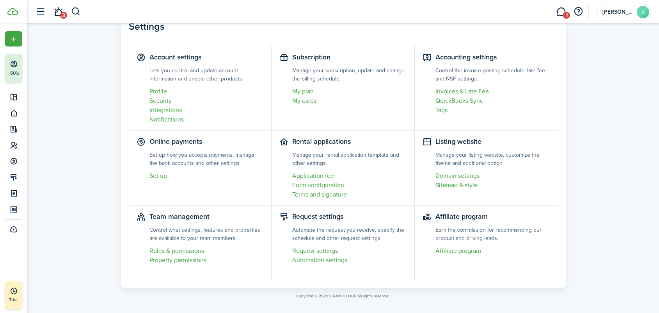
scroll to position [35, 0]
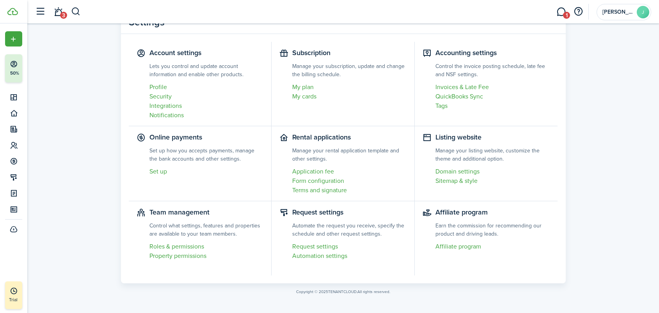
click at [191, 245] on link "Roles & permissions" at bounding box center [206, 246] width 114 height 9
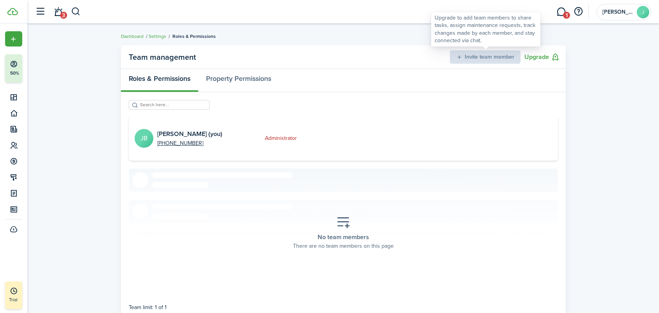
click at [481, 54] on div "Invite team member" at bounding box center [485, 56] width 71 height 13
click at [456, 56] on div "Invite team member" at bounding box center [485, 56] width 71 height 13
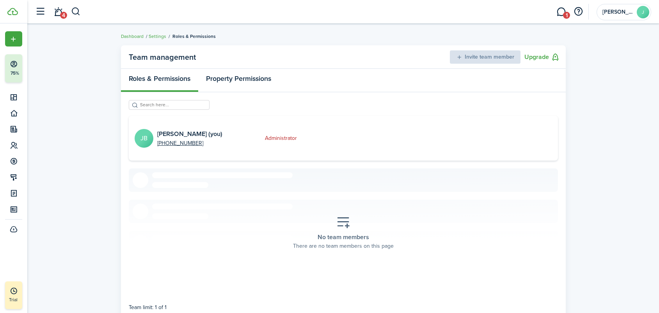
click at [242, 77] on link "Property Permissions" at bounding box center [238, 80] width 81 height 23
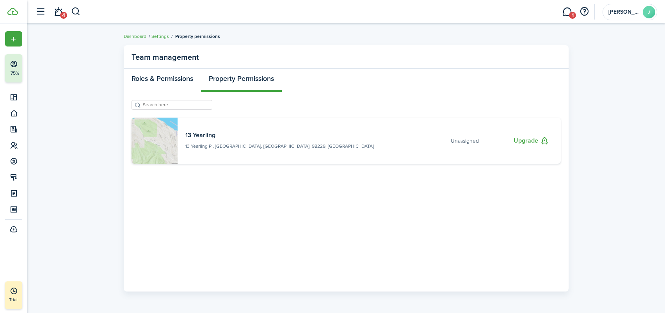
click at [183, 81] on link "Roles & Permissions" at bounding box center [162, 80] width 77 height 23
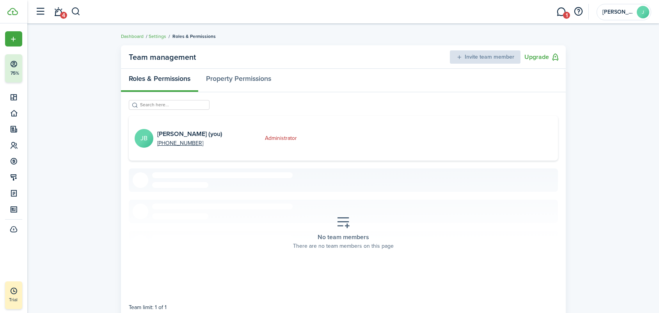
click at [559, 12] on link "1" at bounding box center [561, 12] width 15 height 20
